Goal: Task Accomplishment & Management: Use online tool/utility

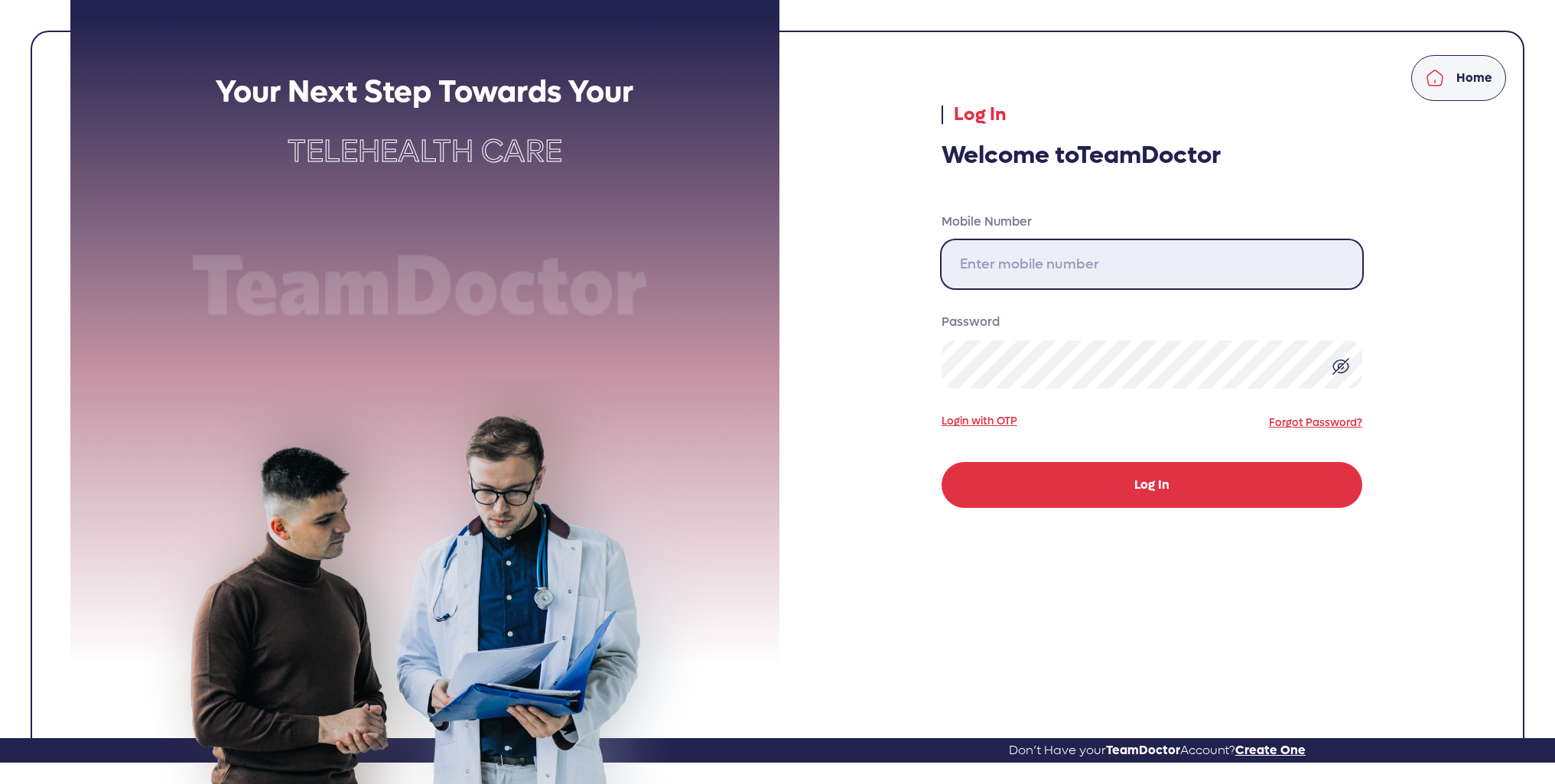
type input "310-717-3000"
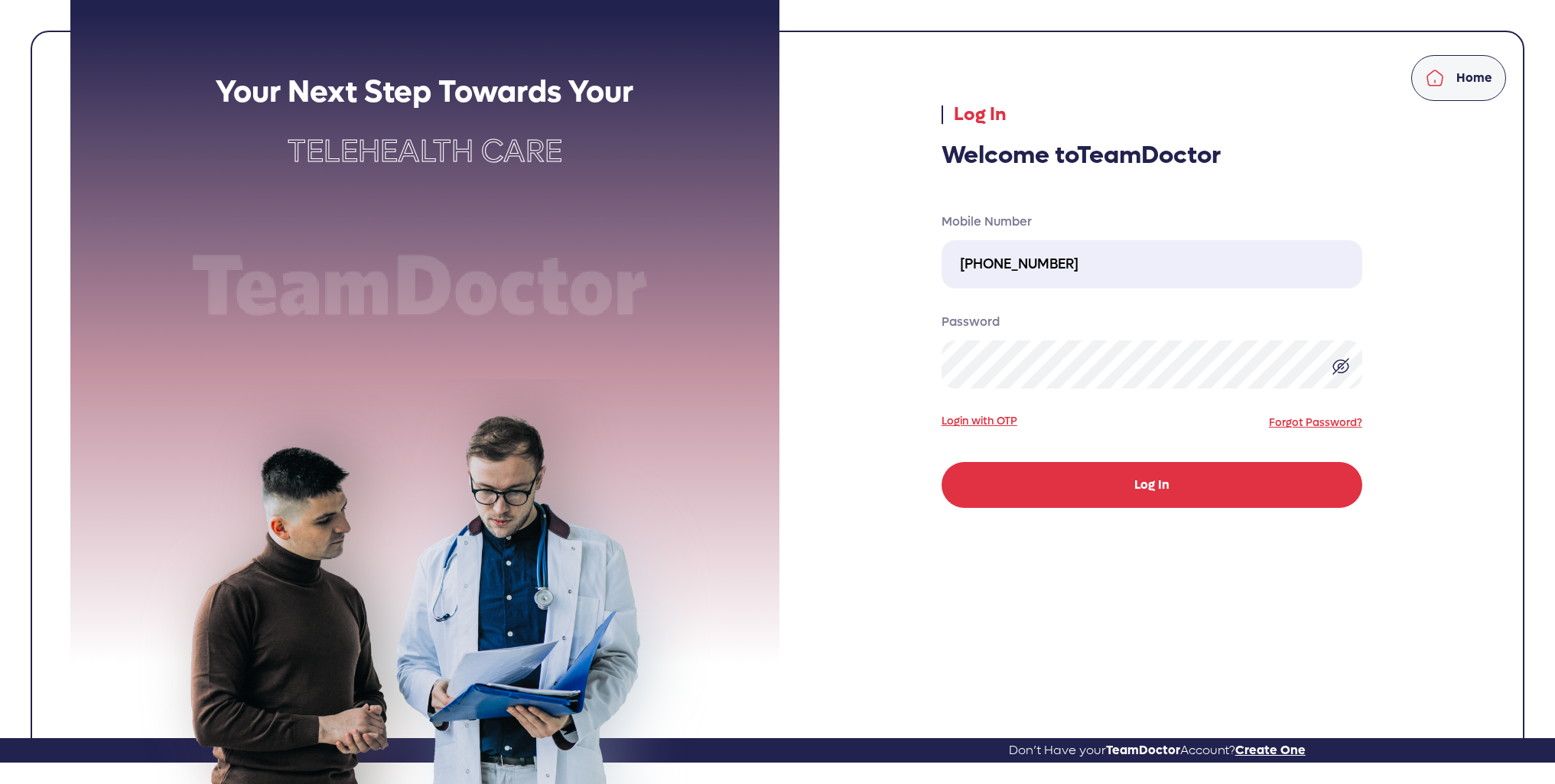
click at [1077, 485] on button "Log In" at bounding box center [1152, 485] width 421 height 45
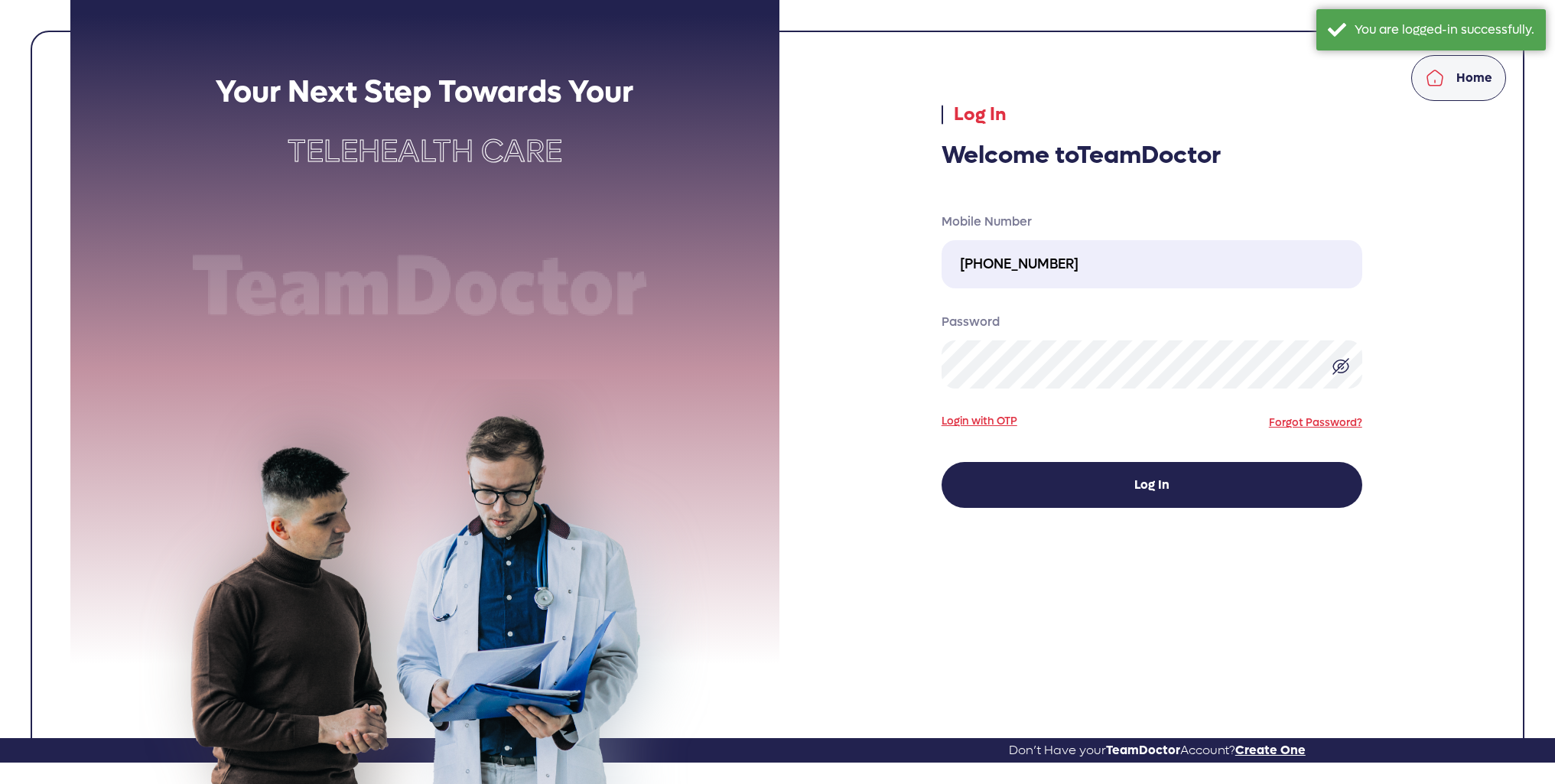
select select "pending"
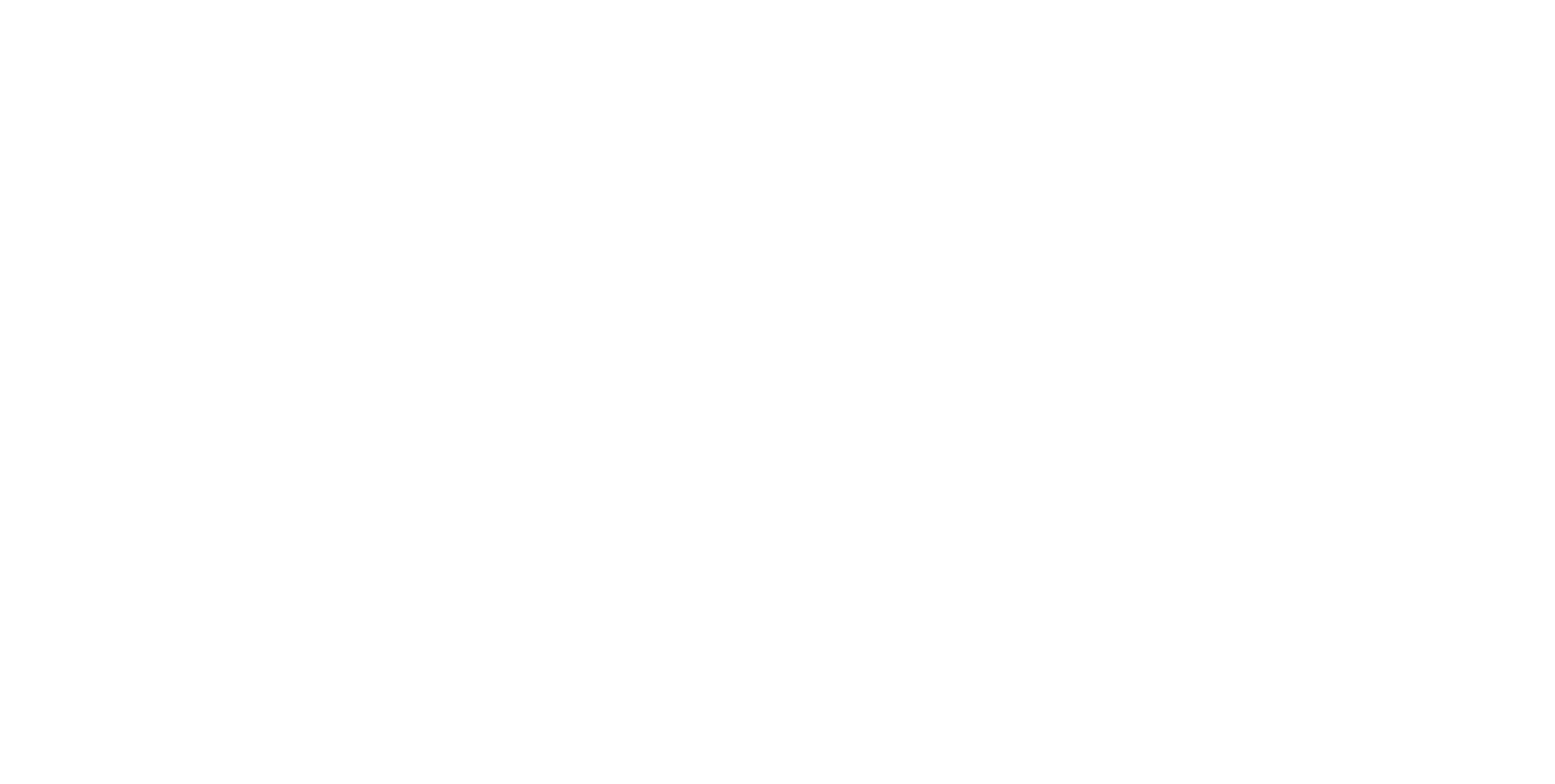
select select "pending"
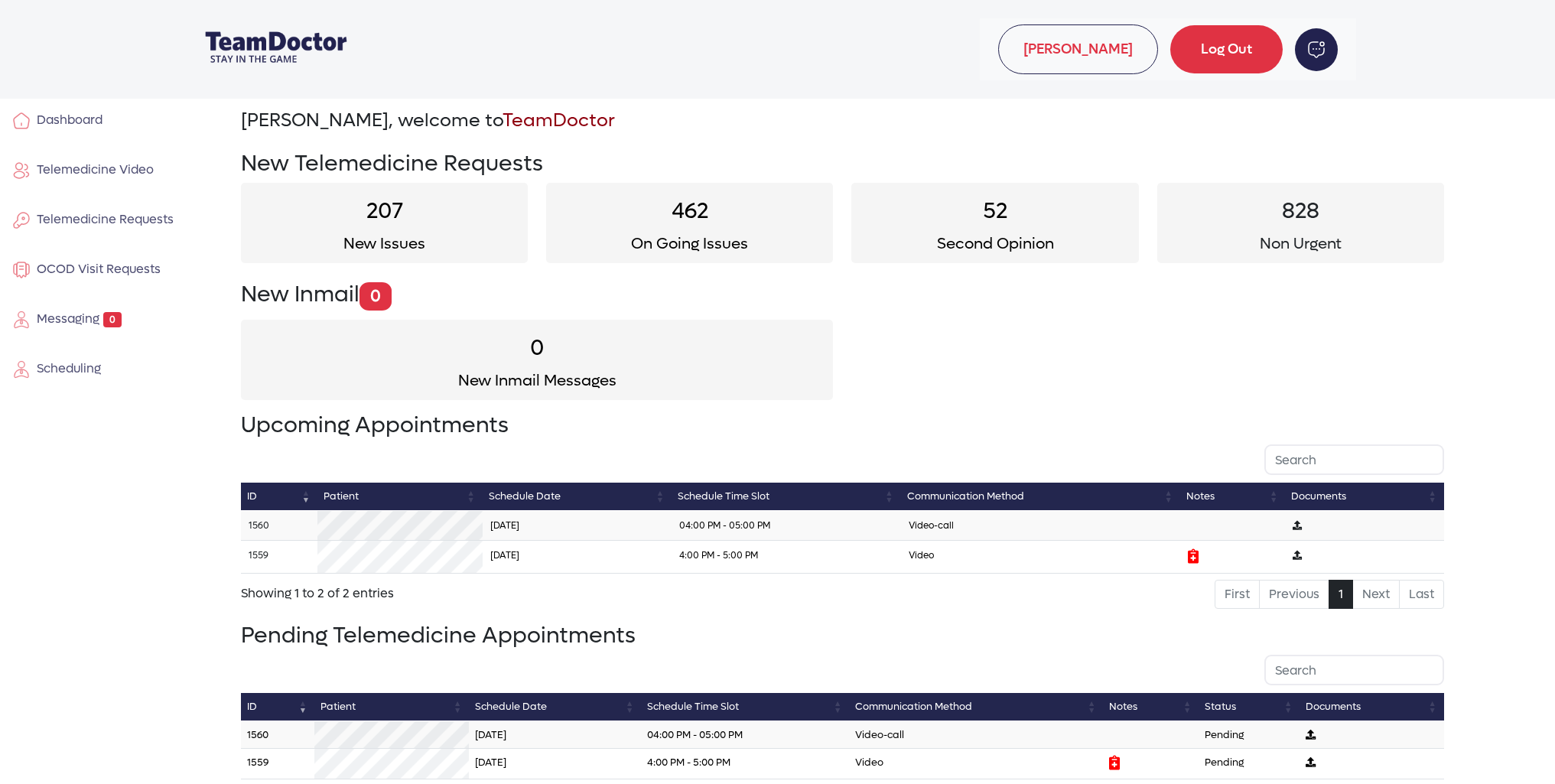
click at [1193, 557] on icon at bounding box center [1193, 556] width 11 height 15
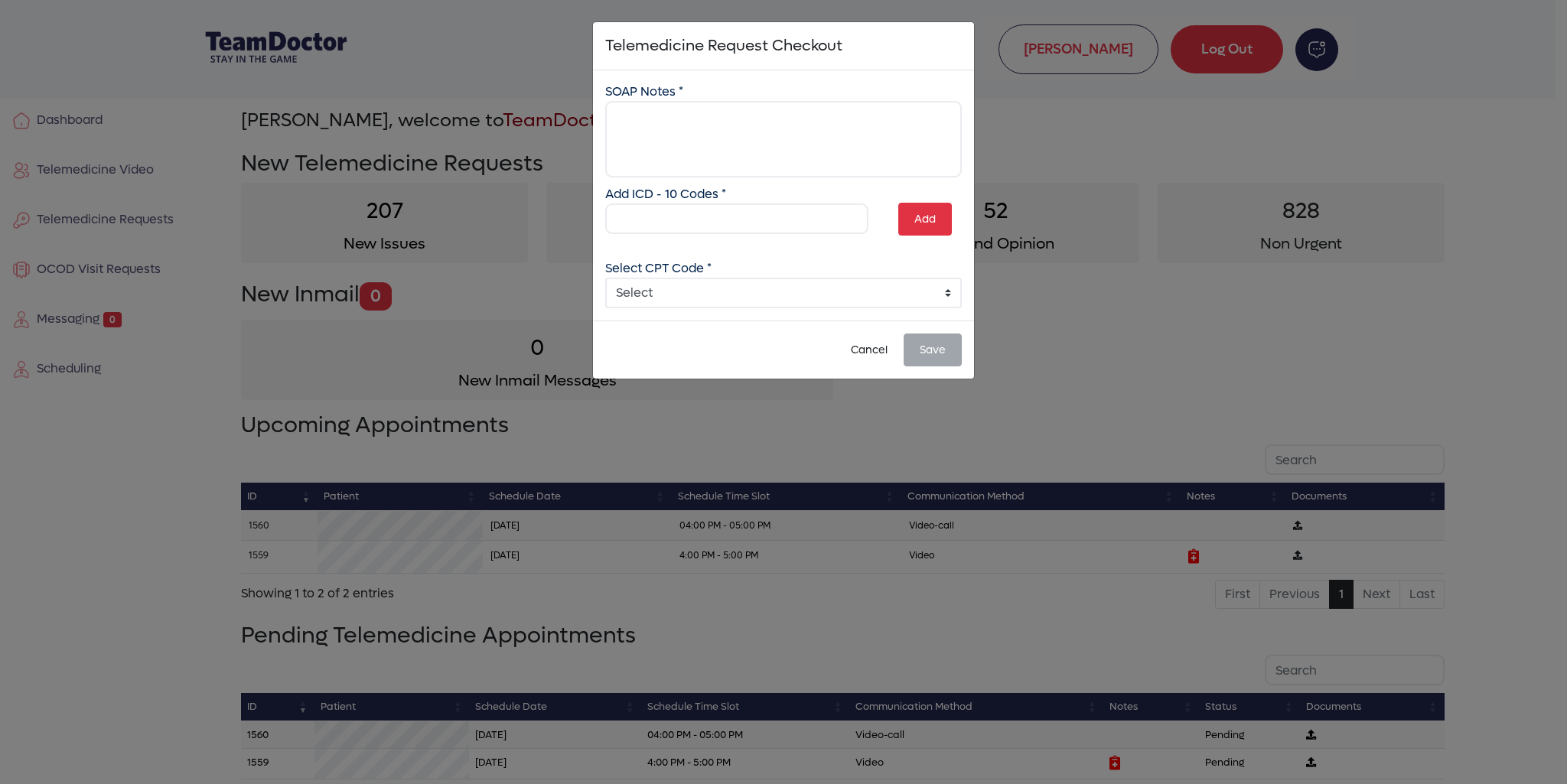
click at [1056, 116] on ngb-modal-window "Telemedicine Request Checkout × SOAP Notes * Add ICD - 10 Codes * Add Select CP…" at bounding box center [784, 392] width 1567 height 784
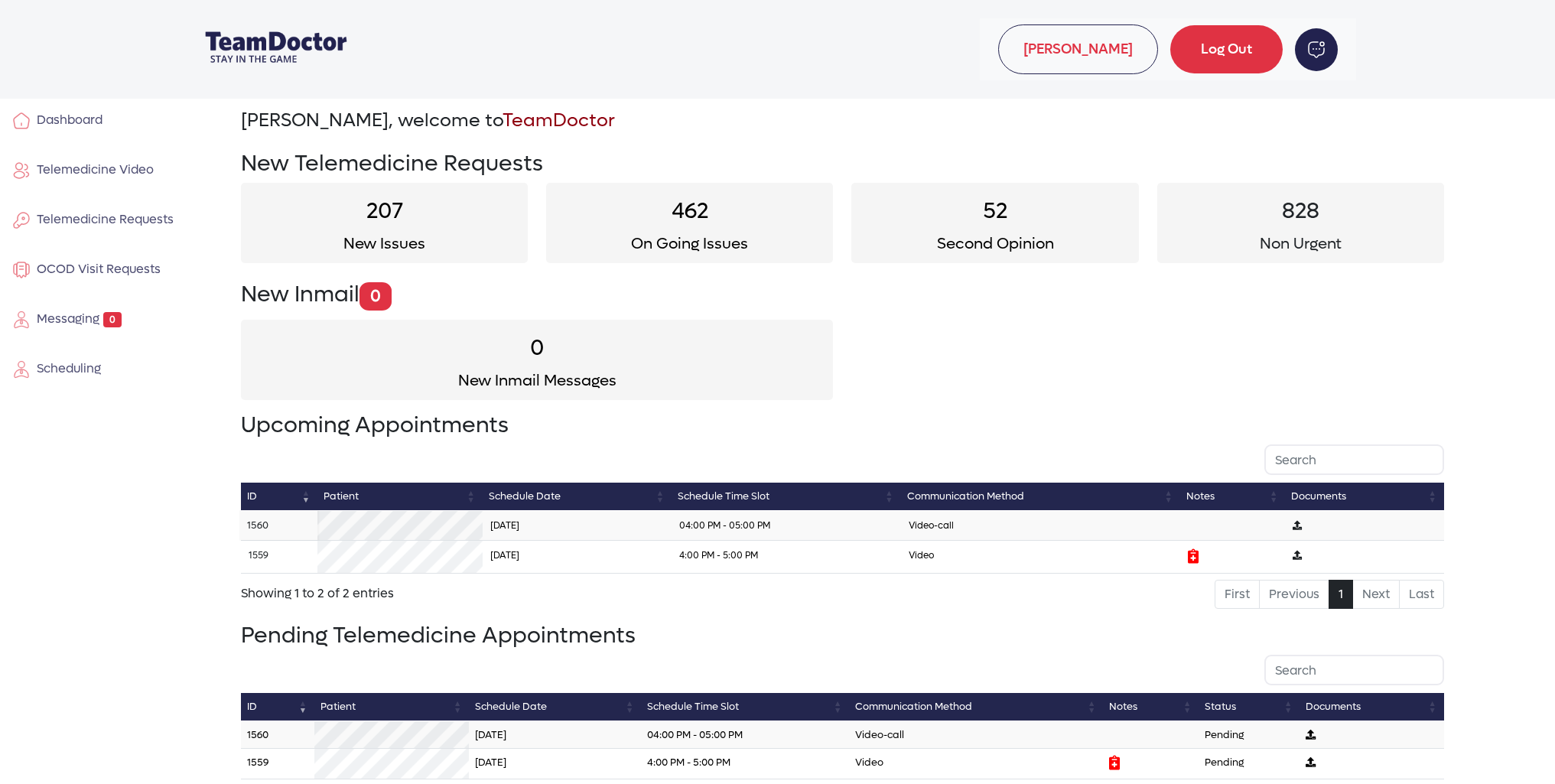
click at [260, 523] on link "1560" at bounding box center [258, 525] width 21 height 13
